Goal: Navigation & Orientation: Find specific page/section

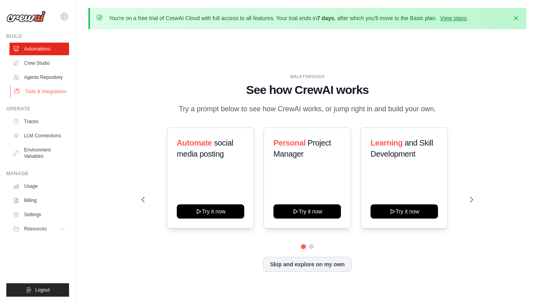
click at [24, 98] on link "Tools & Integrations" at bounding box center [40, 91] width 60 height 13
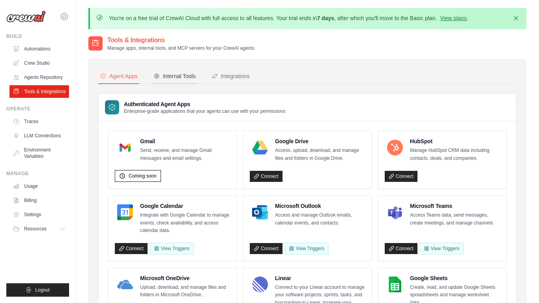
click at [175, 80] on button "Internal Tools" at bounding box center [174, 76] width 45 height 15
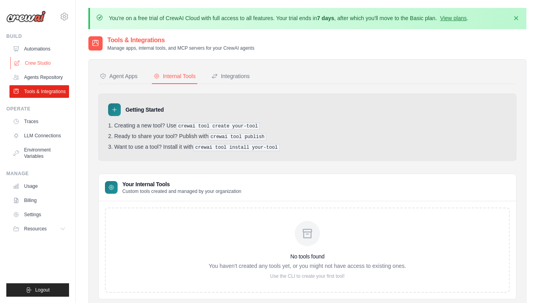
click at [47, 58] on link "Crew Studio" at bounding box center [40, 63] width 60 height 13
